Goal: Task Accomplishment & Management: Manage account settings

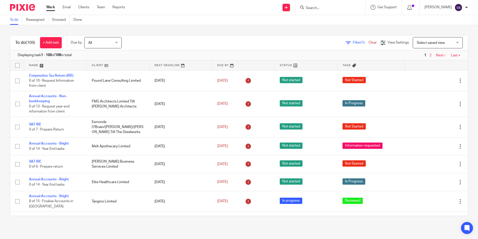
click at [324, 7] on input "Search" at bounding box center [327, 8] width 45 height 5
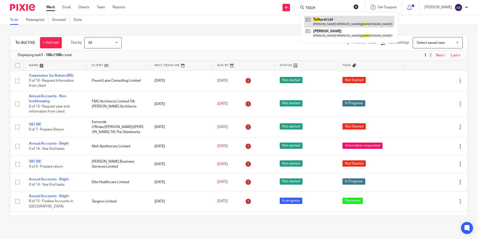
type input "TOLH"
click at [332, 20] on link at bounding box center [349, 22] width 90 height 12
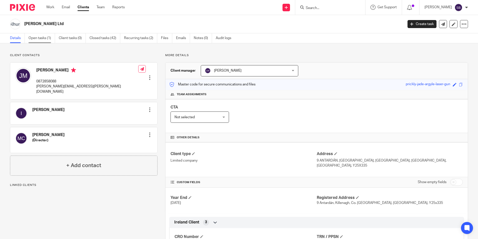
click at [46, 36] on link "Open tasks (1)" at bounding box center [42, 38] width 27 height 10
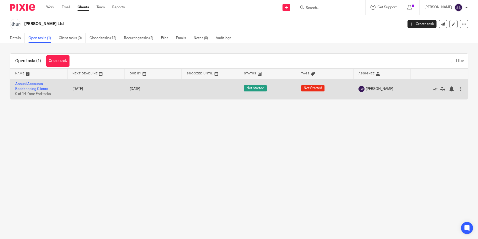
click at [255, 88] on span "Not started" at bounding box center [255, 88] width 23 height 6
click at [33, 83] on link "Annual Accounts - Bookkeeping Clients" at bounding box center [31, 86] width 33 height 9
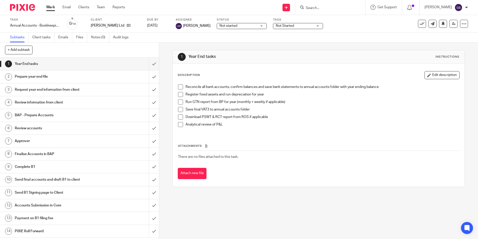
click at [255, 26] on div "Not started Not started" at bounding box center [242, 26] width 50 height 6
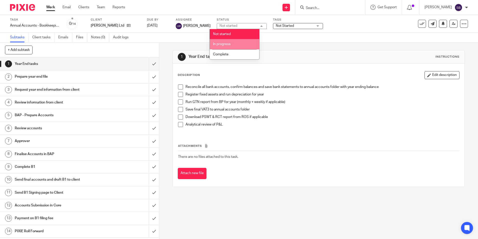
click at [224, 43] on span "In progress" at bounding box center [222, 44] width 18 height 4
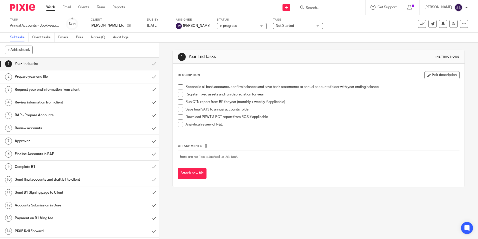
click at [313, 25] on div "Not Started" at bounding box center [298, 26] width 50 height 6
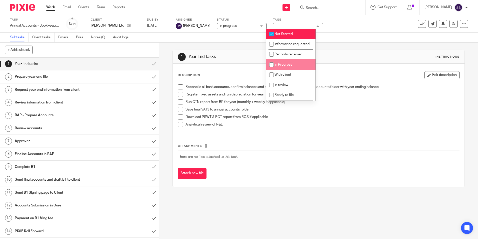
click at [270, 69] on input "checkbox" at bounding box center [272, 65] width 10 height 10
checkbox input "true"
click at [271, 33] on input "checkbox" at bounding box center [272, 34] width 10 height 10
checkbox input "false"
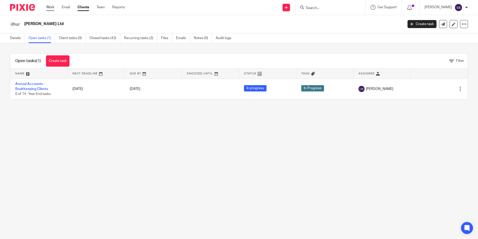
click at [51, 8] on link "Work" at bounding box center [50, 7] width 8 height 5
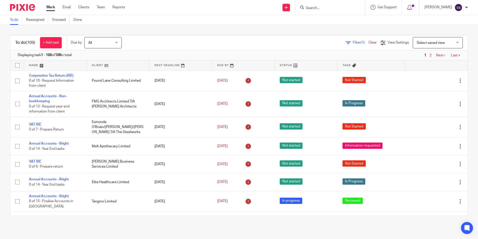
click at [314, 7] on input "Search" at bounding box center [327, 8] width 45 height 5
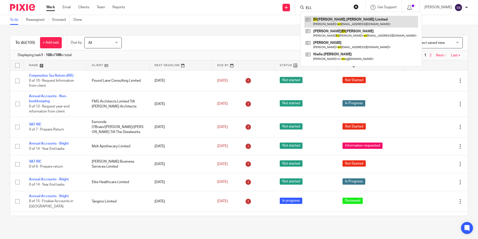
type input "ELL"
click at [333, 21] on link at bounding box center [361, 22] width 114 height 12
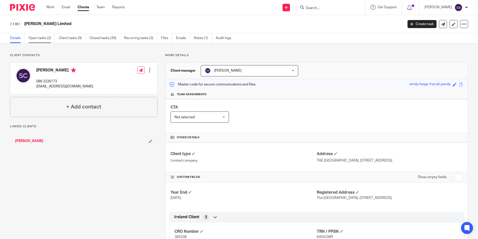
click at [48, 38] on link "Open tasks (2)" at bounding box center [42, 38] width 27 height 10
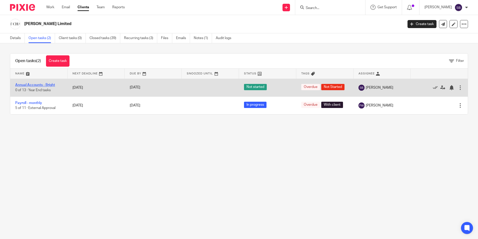
click at [42, 84] on link "Annual Accounts - Bright" at bounding box center [35, 85] width 40 height 4
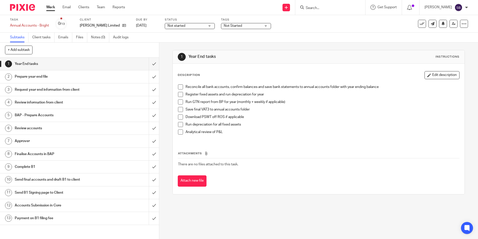
click at [211, 26] on div "Not started Not started" at bounding box center [190, 26] width 50 height 6
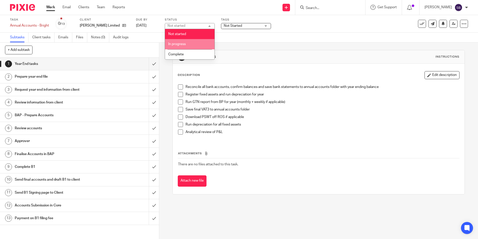
click at [194, 42] on li "In progress" at bounding box center [190, 44] width 50 height 10
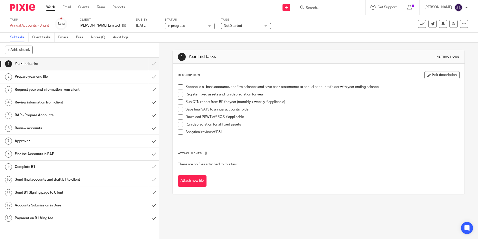
click at [266, 26] on div "Not Started" at bounding box center [246, 26] width 50 height 6
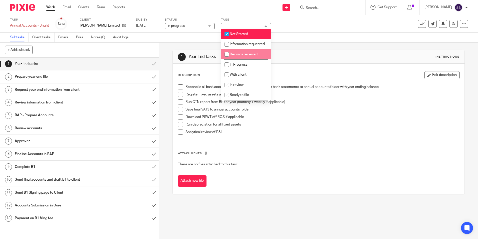
click at [226, 59] on input "checkbox" at bounding box center [227, 55] width 10 height 10
checkbox input "true"
click at [227, 33] on input "checkbox" at bounding box center [227, 34] width 10 height 10
checkbox input "false"
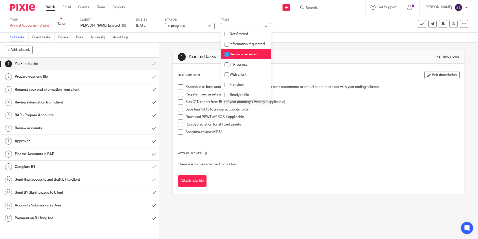
click at [52, 6] on link "Work" at bounding box center [50, 7] width 9 height 5
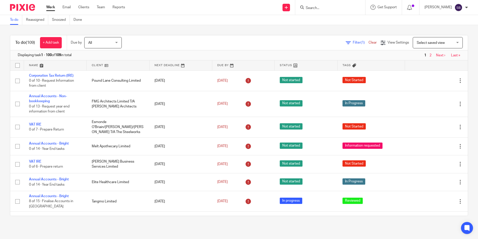
click at [317, 7] on input "Search" at bounding box center [327, 8] width 45 height 5
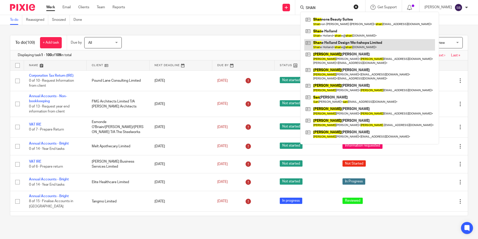
type input "SHAN"
click at [343, 42] on link at bounding box center [369, 45] width 131 height 12
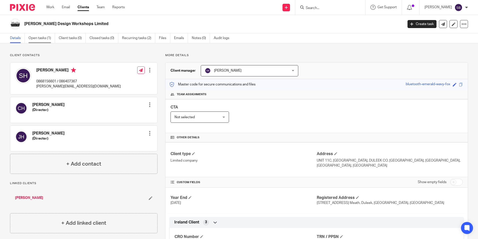
click at [40, 38] on link "Open tasks (1)" at bounding box center [42, 38] width 27 height 10
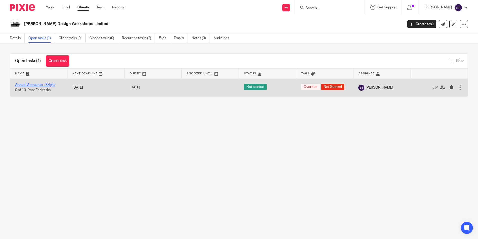
click at [45, 84] on link "Annual Accounts - Bright" at bounding box center [35, 85] width 40 height 4
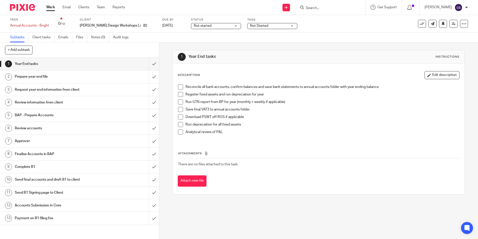
click at [233, 27] on div "Not started Not started" at bounding box center [216, 26] width 50 height 6
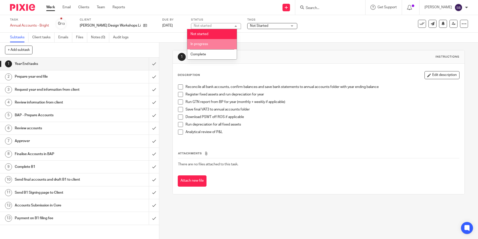
click at [208, 42] on li "In progress" at bounding box center [212, 44] width 50 height 10
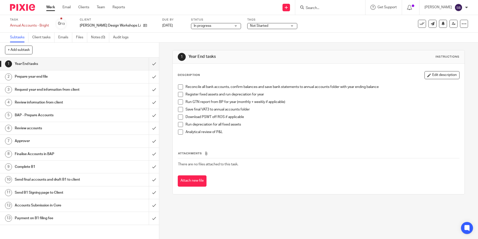
click at [288, 25] on div "Not Started" at bounding box center [272, 26] width 50 height 6
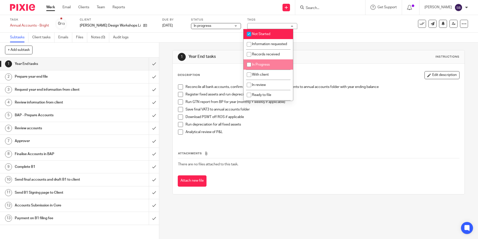
click at [248, 68] on input "checkbox" at bounding box center [249, 65] width 10 height 10
checkbox input "true"
click at [249, 34] on input "checkbox" at bounding box center [249, 34] width 10 height 10
checkbox input "false"
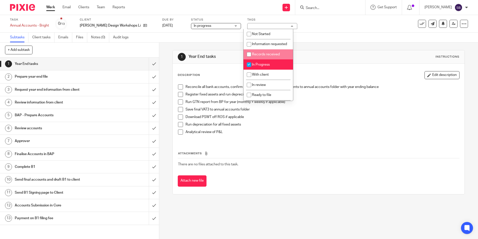
click at [343, 48] on div "1 Year End tasks Instructions Description Edit description Reconcile all bank a…" at bounding box center [319, 122] width 292 height 159
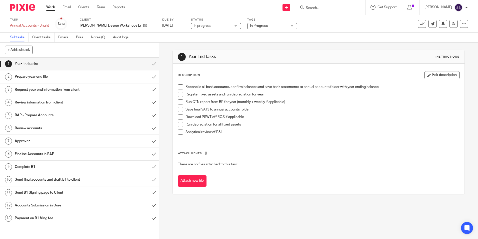
click at [52, 7] on link "Work" at bounding box center [50, 7] width 9 height 5
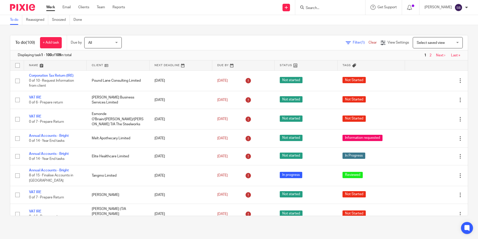
click at [313, 6] on input "Search" at bounding box center [327, 8] width 45 height 5
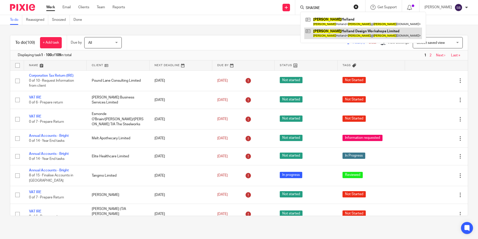
type input "SHASNE"
click at [332, 35] on link at bounding box center [363, 34] width 118 height 12
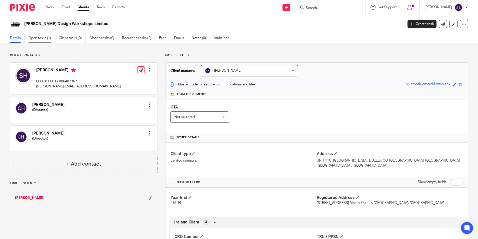
click at [40, 39] on link "Open tasks (1)" at bounding box center [42, 38] width 27 height 10
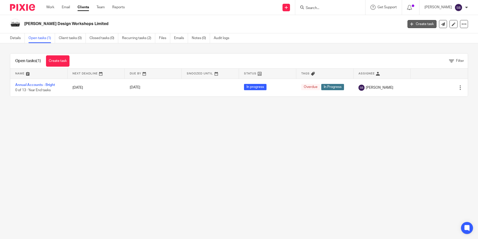
click at [422, 22] on link "Create task" at bounding box center [422, 24] width 29 height 8
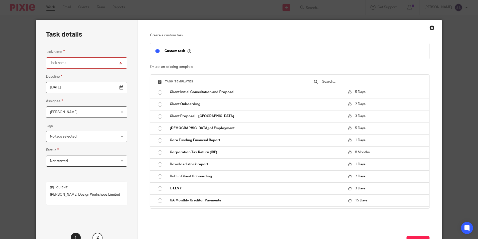
scroll to position [210, 0]
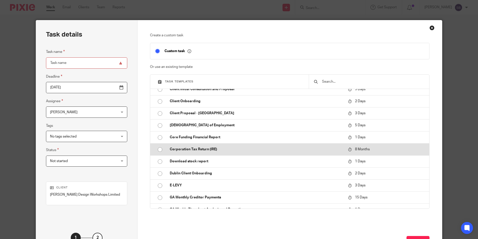
click at [160, 149] on input "radio" at bounding box center [160, 150] width 10 height 10
type input "2026-05-25"
type input "Corporation Tax Return (IRE)"
checkbox input "false"
radio input "false"
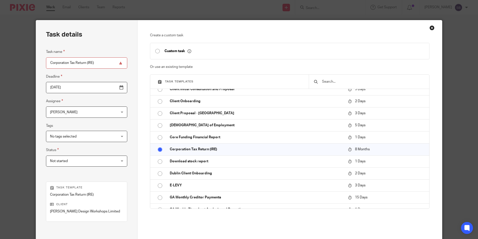
scroll to position [57, 0]
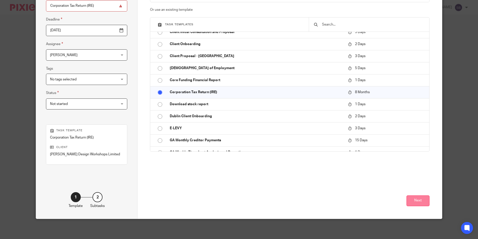
click at [421, 200] on button "Next" at bounding box center [418, 200] width 23 height 11
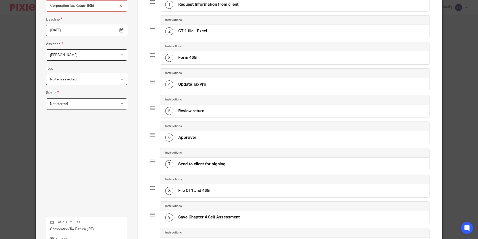
scroll to position [148, 0]
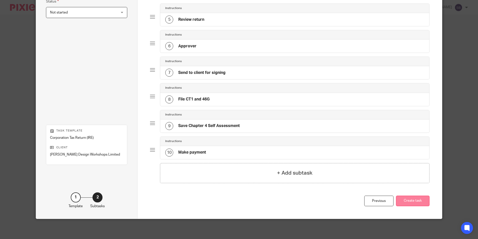
click at [410, 200] on button "Create task" at bounding box center [413, 200] width 34 height 11
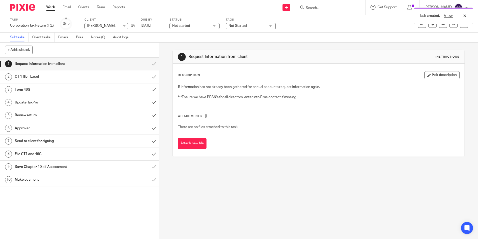
click at [49, 6] on link "Work" at bounding box center [50, 7] width 9 height 5
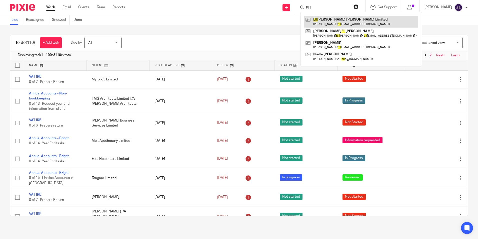
type input "ELL"
click at [336, 21] on link at bounding box center [361, 22] width 114 height 12
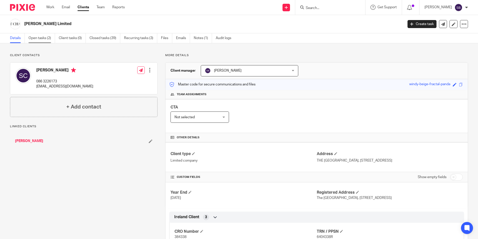
click at [39, 37] on link "Open tasks (2)" at bounding box center [42, 38] width 27 height 10
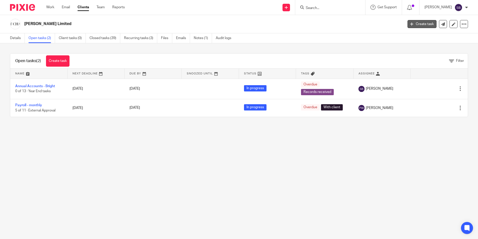
click at [419, 25] on link "Create task" at bounding box center [422, 24] width 29 height 8
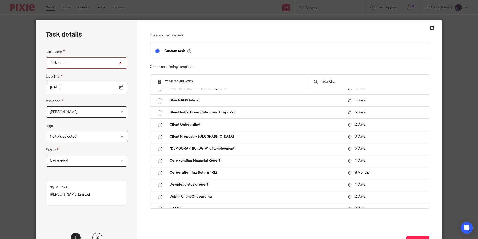
scroll to position [196, 0]
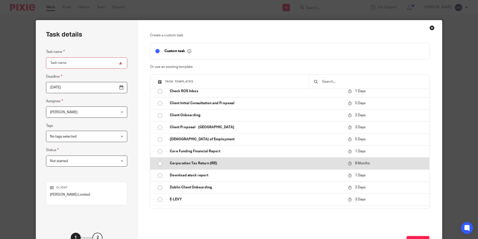
click at [157, 162] on input "radio" at bounding box center [160, 164] width 10 height 10
type input "2026-05-25"
type input "Corporation Tax Return (IRE)"
checkbox input "false"
radio input "false"
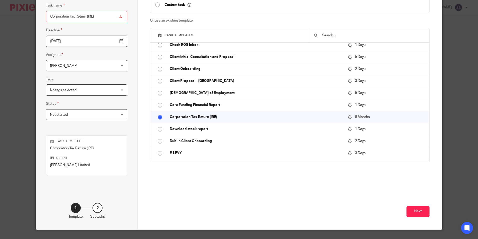
scroll to position [47, 0]
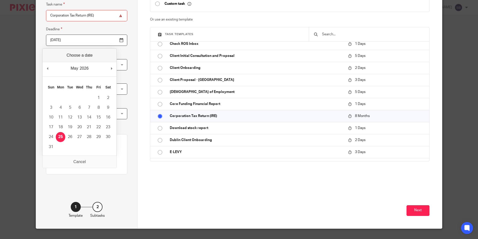
click at [72, 41] on input "2026-05-25" at bounding box center [86, 40] width 81 height 11
type input "2025-09-23"
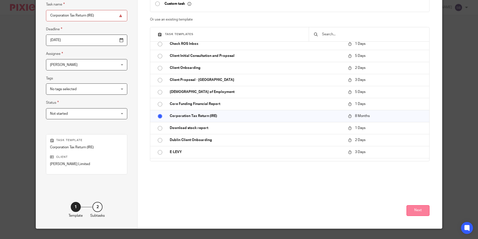
click at [424, 211] on button "Next" at bounding box center [418, 210] width 23 height 11
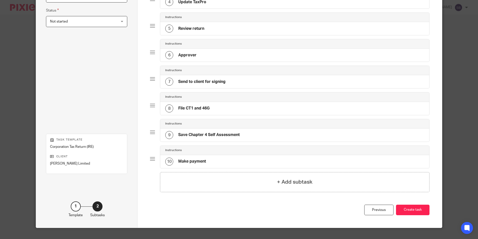
scroll to position [148, 0]
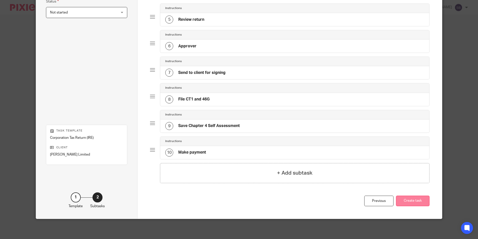
click at [412, 203] on button "Create task" at bounding box center [413, 200] width 34 height 11
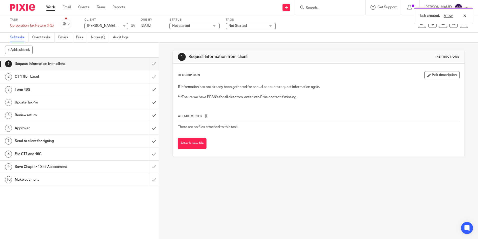
click at [51, 6] on link "Work" at bounding box center [50, 7] width 9 height 5
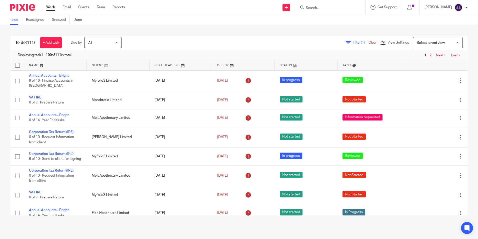
click at [316, 6] on form at bounding box center [331, 7] width 53 height 6
click at [314, 7] on input "Search" at bounding box center [327, 8] width 45 height 5
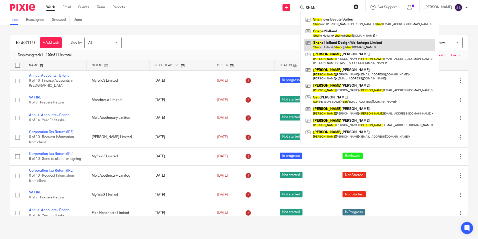
type input "SHAN"
click at [352, 45] on link at bounding box center [369, 45] width 131 height 12
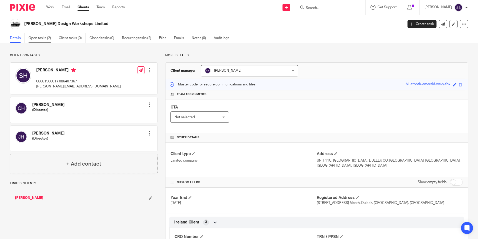
click at [38, 36] on link "Open tasks (2)" at bounding box center [42, 38] width 27 height 10
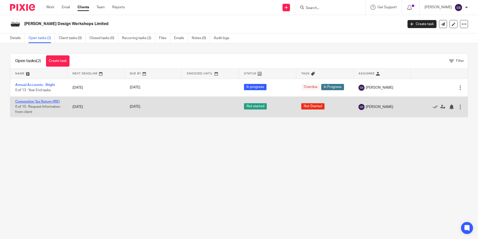
click at [50, 100] on link "Corporation Tax Return (IRE)" at bounding box center [37, 102] width 45 height 4
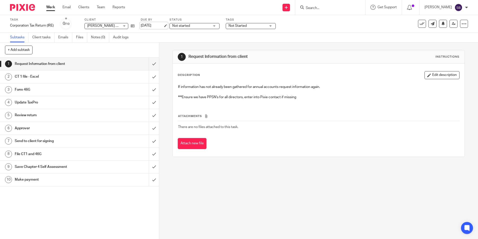
click at [162, 25] on link "25 May 2026" at bounding box center [152, 25] width 23 height 5
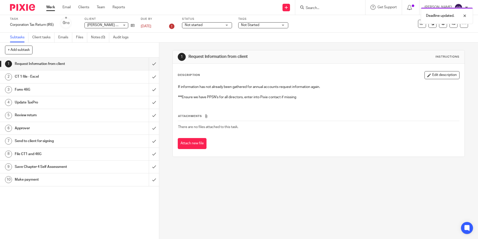
click at [52, 6] on link "Work" at bounding box center [50, 7] width 9 height 5
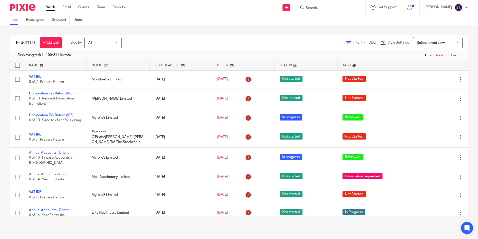
click at [333, 9] on input "Search" at bounding box center [327, 8] width 45 height 5
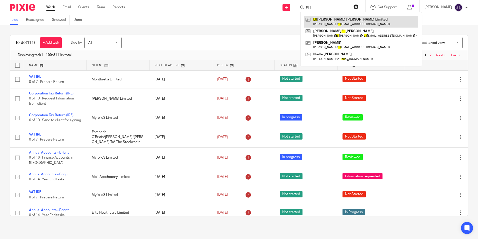
type input "ELL"
click at [331, 17] on link at bounding box center [361, 22] width 114 height 12
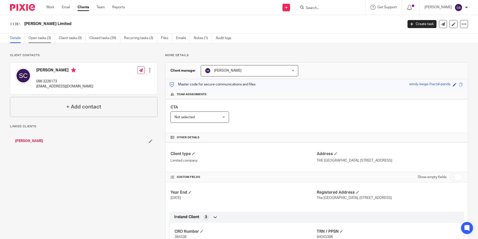
click at [41, 38] on link "Open tasks (3)" at bounding box center [42, 38] width 27 height 10
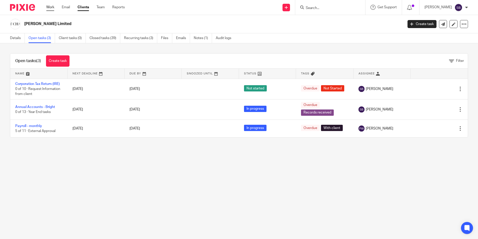
click at [51, 8] on link "Work" at bounding box center [50, 7] width 8 height 5
click at [326, 6] on input "Search" at bounding box center [327, 8] width 45 height 5
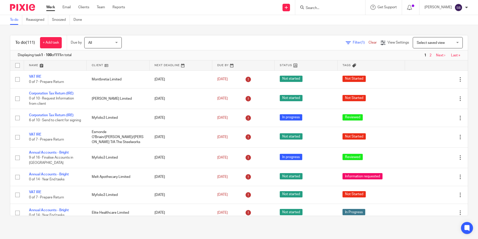
click at [326, 6] on input "Search" at bounding box center [327, 8] width 45 height 5
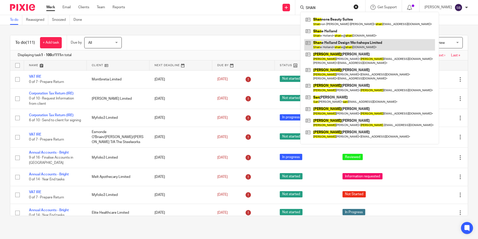
type input "SHAN"
click at [345, 45] on link at bounding box center [369, 45] width 131 height 12
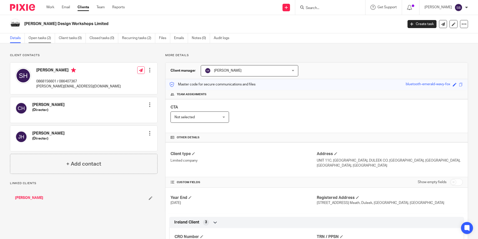
click at [40, 36] on link "Open tasks (2)" at bounding box center [42, 38] width 27 height 10
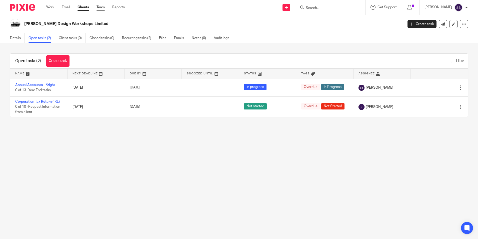
click at [101, 8] on link "Team" at bounding box center [101, 7] width 8 height 5
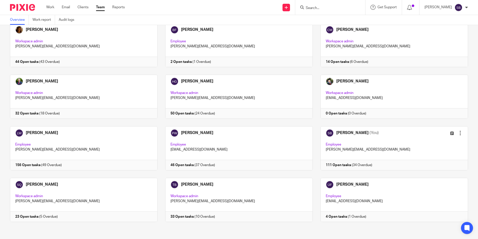
scroll to position [31, 0]
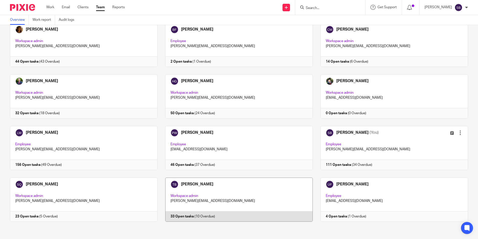
click at [192, 182] on link at bounding box center [235, 199] width 155 height 44
